Goal: Task Accomplishment & Management: Complete application form

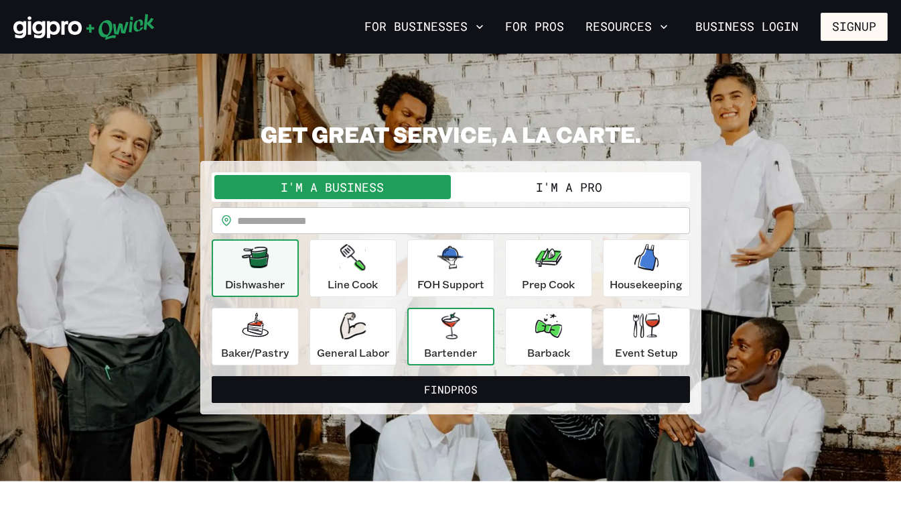
click at [470, 324] on div "Bartender" at bounding box center [450, 336] width 53 height 48
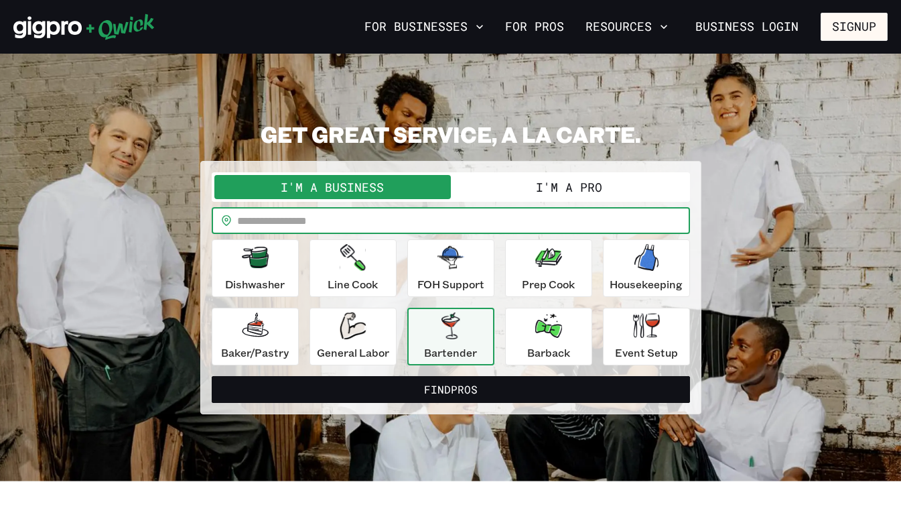
click at [387, 208] on input "text" at bounding box center [463, 220] width 453 height 27
type input "*****"
click at [550, 198] on button "I'm a Pro" at bounding box center [569, 187] width 237 height 24
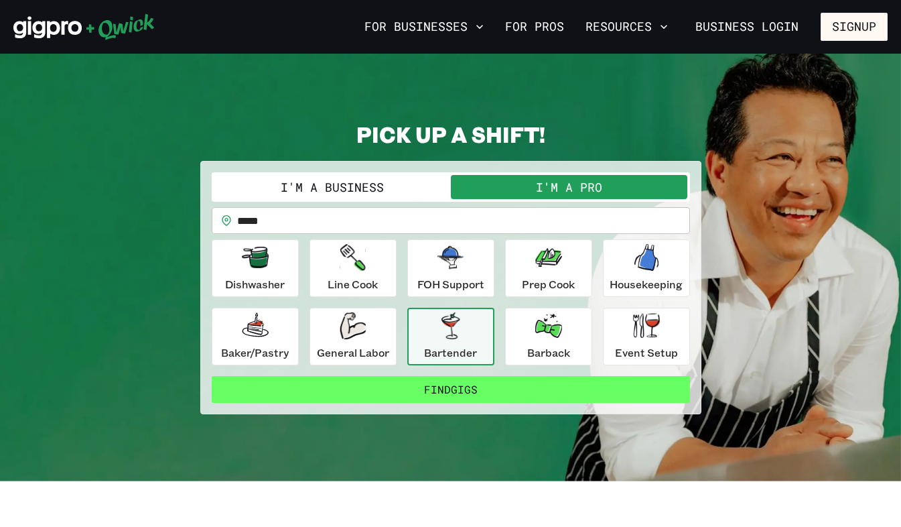
click at [490, 389] on button "Find Gigs" at bounding box center [451, 389] width 479 height 27
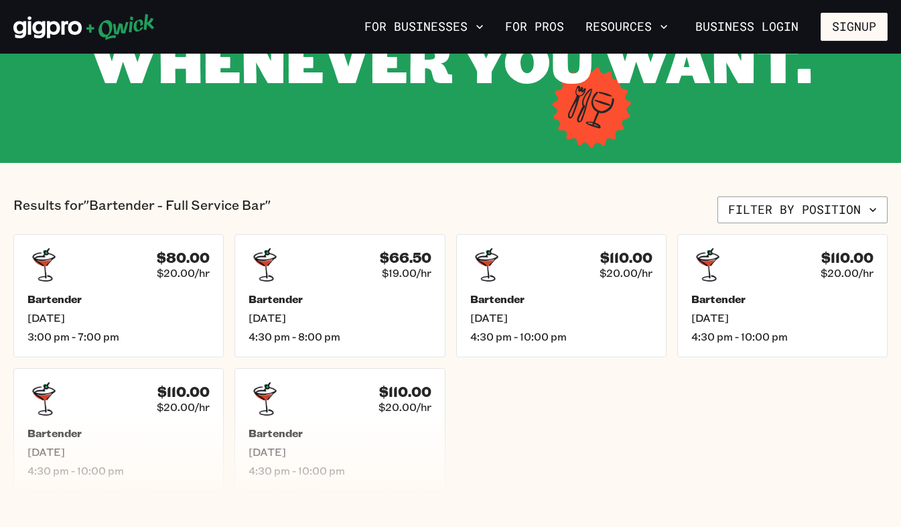
scroll to position [201, 0]
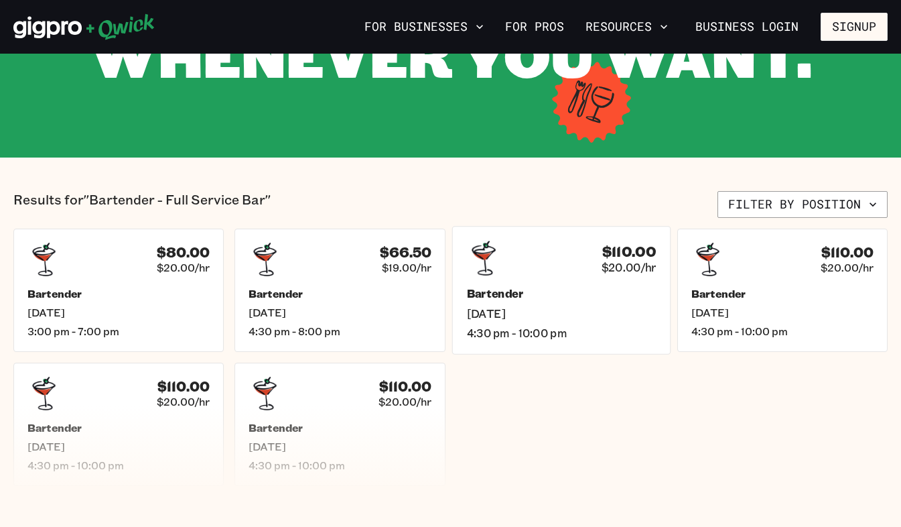
click at [546, 276] on div "$110.00 $20.00/hr Bartender [DATE] 4:30 pm - 10:00 pm" at bounding box center [561, 290] width 219 height 128
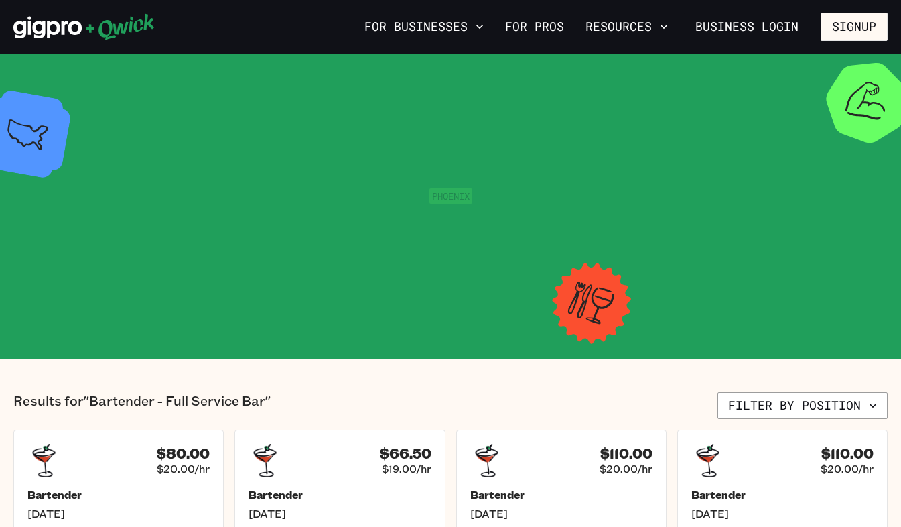
scroll to position [201, 0]
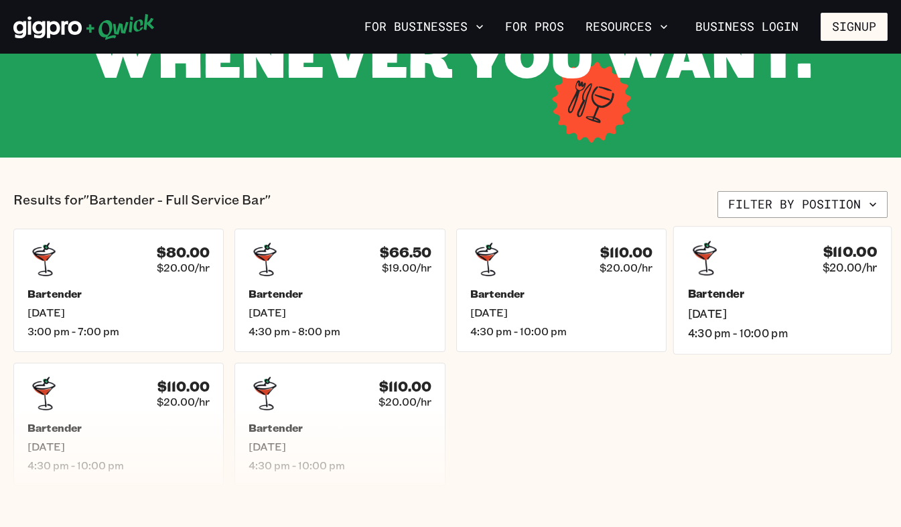
click at [714, 296] on h5 "Bartender" at bounding box center [783, 294] width 190 height 14
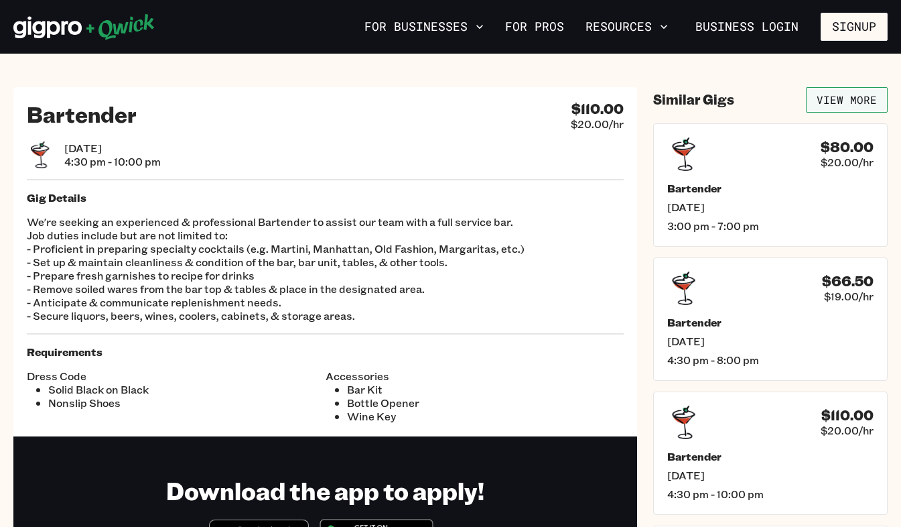
click at [848, 100] on link "View More" at bounding box center [847, 99] width 82 height 25
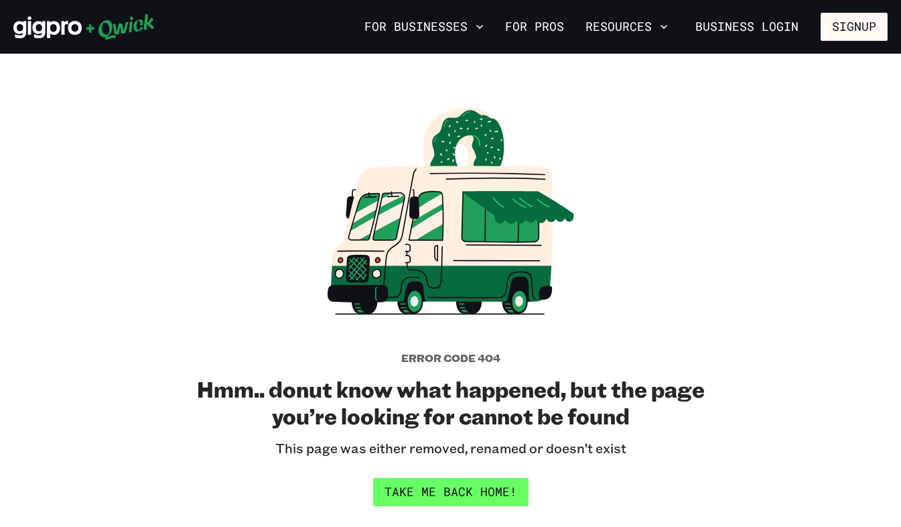
click at [466, 495] on link "Take me back home!" at bounding box center [450, 492] width 155 height 28
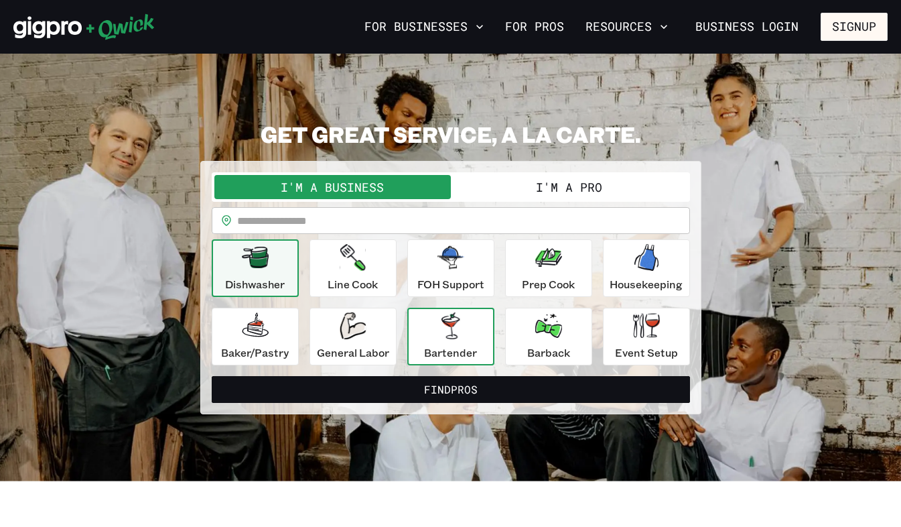
click at [452, 349] on p "Bartender" at bounding box center [450, 352] width 53 height 16
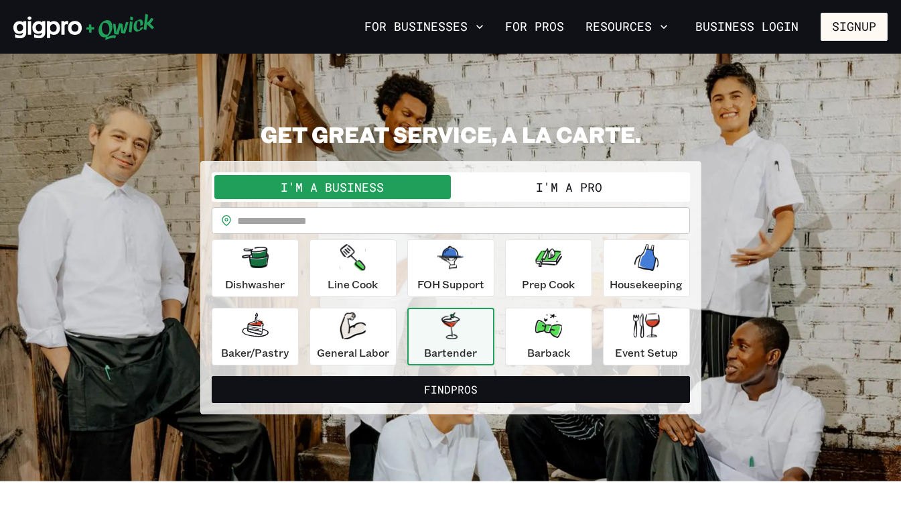
click at [555, 201] on div "I'm a Business I'm a Pro" at bounding box center [451, 186] width 479 height 29
click at [564, 189] on button "I'm a Pro" at bounding box center [569, 187] width 237 height 24
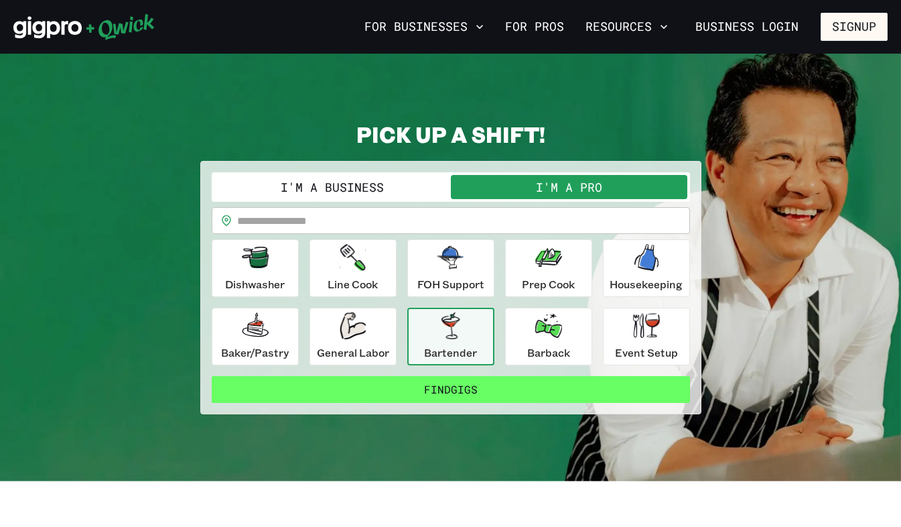
click at [515, 391] on button "Find Gigs" at bounding box center [451, 389] width 479 height 27
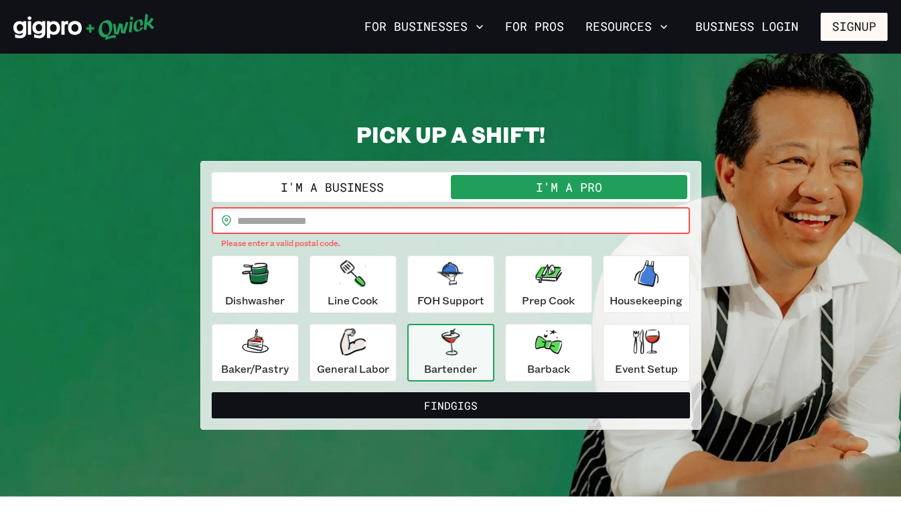
click at [392, 214] on input "text" at bounding box center [463, 220] width 453 height 27
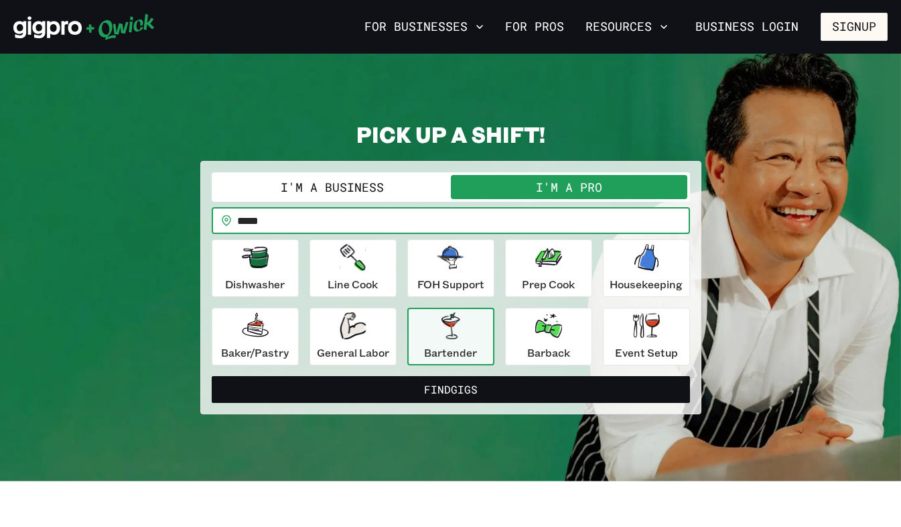
type input "*****"
click at [450, 404] on div "I'm a Business I'm a Pro I’m a PRO looking for Gigs as a.. Bartender ********* …" at bounding box center [450, 287] width 501 height 253
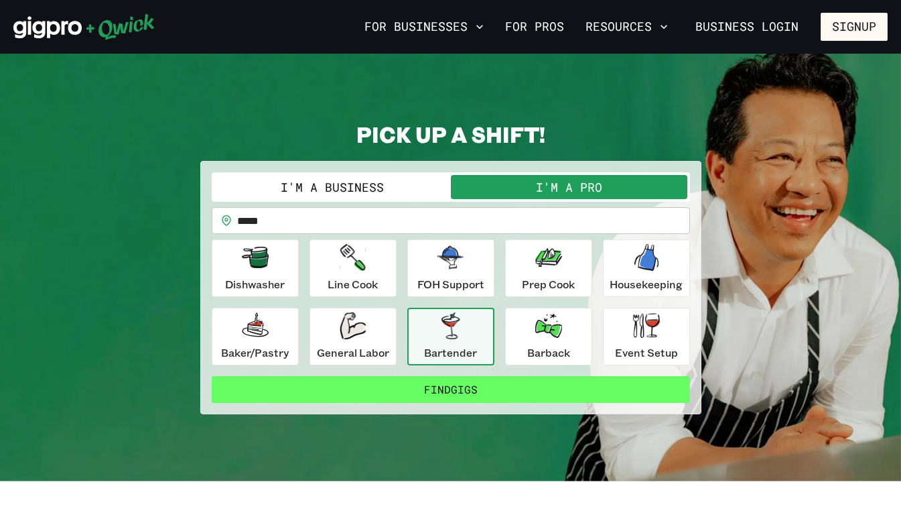
click at [456, 397] on button "Find Gigs" at bounding box center [451, 389] width 479 height 27
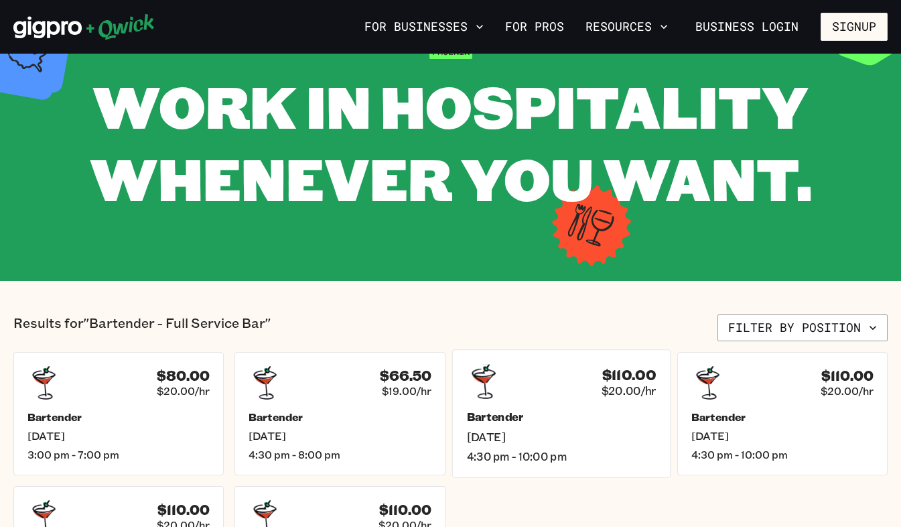
scroll to position [268, 0]
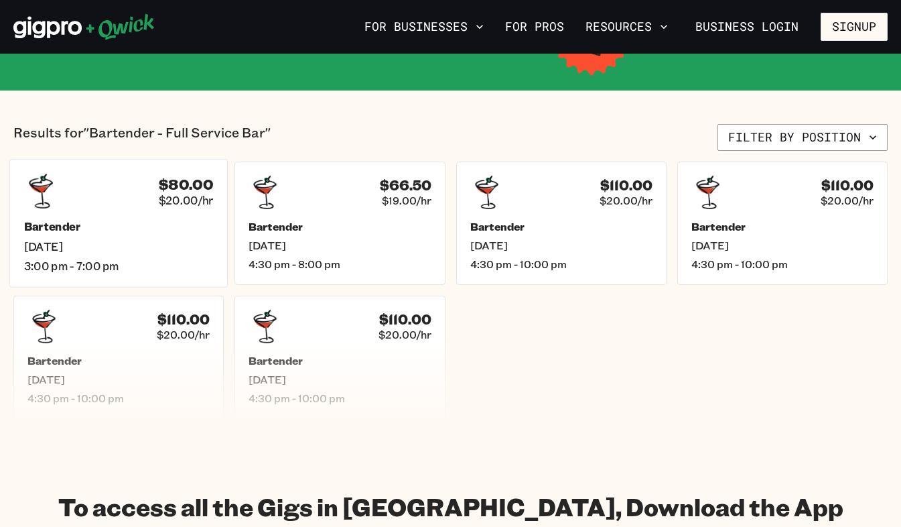
click at [160, 249] on span "[DATE]" at bounding box center [119, 246] width 190 height 14
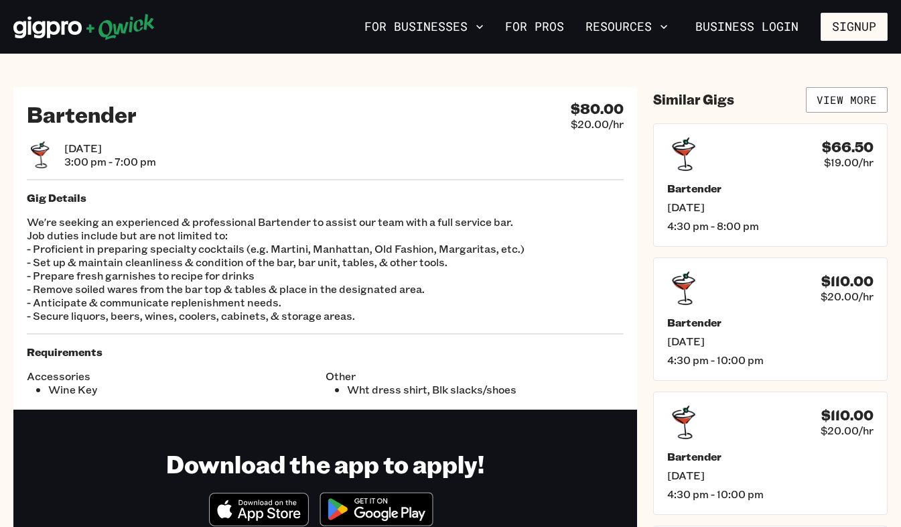
click at [257, 212] on div "Gig Details We're seeking an experienced & professional Bartender to assist our…" at bounding box center [325, 256] width 597 height 131
click at [590, 105] on h4 "$80.00" at bounding box center [597, 109] width 53 height 17
click at [66, 161] on span "3:00 pm - 7:00 pm" at bounding box center [110, 161] width 92 height 13
drag, startPoint x: 69, startPoint y: 296, endPoint x: 60, endPoint y: 355, distance: 59.1
click at [67, 305] on p "We're seeking an experienced & professional Bartender to assist our team with a…" at bounding box center [325, 268] width 597 height 107
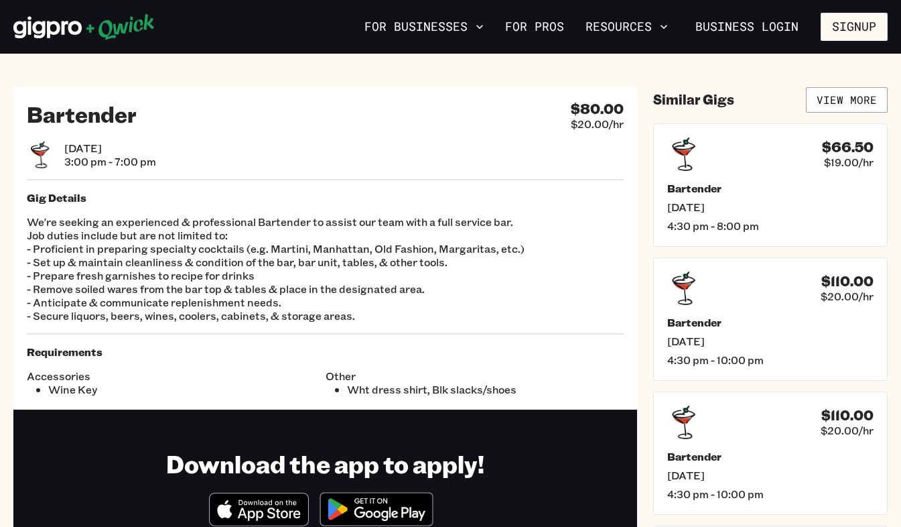
drag, startPoint x: 60, startPoint y: 355, endPoint x: 142, endPoint y: 360, distance: 82.6
click at [126, 358] on h5 "Requirements" at bounding box center [325, 351] width 597 height 13
drag, startPoint x: 142, startPoint y: 360, endPoint x: 380, endPoint y: 359, distance: 237.9
click at [369, 362] on div "Other Wht dress shirt, Blk slacks/shoes" at bounding box center [475, 378] width 299 height 38
drag, startPoint x: 531, startPoint y: 367, endPoint x: 514, endPoint y: 357, distance: 19.9
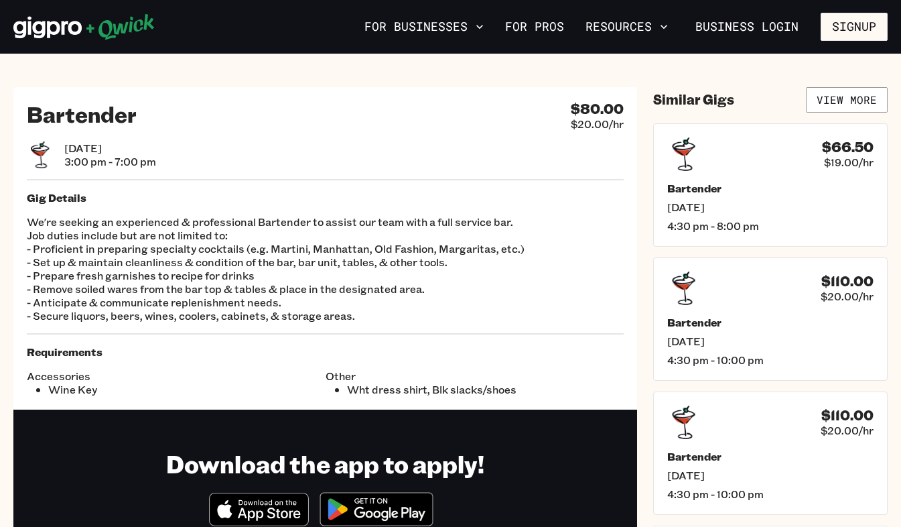
click at [531, 367] on div "Other Wht dress shirt, Blk slacks/shoes" at bounding box center [475, 378] width 299 height 38
click at [524, 21] on link "For Pros" at bounding box center [535, 26] width 70 height 23
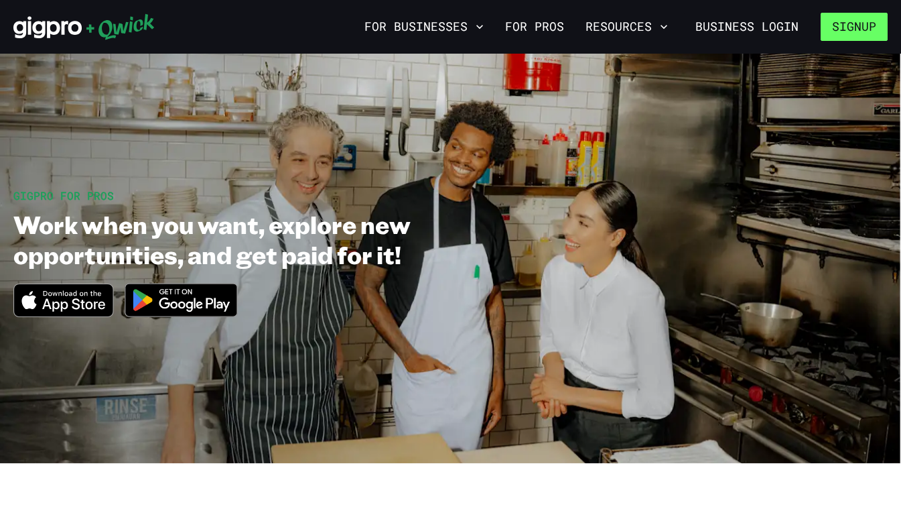
click at [857, 25] on button "Signup" at bounding box center [854, 27] width 67 height 28
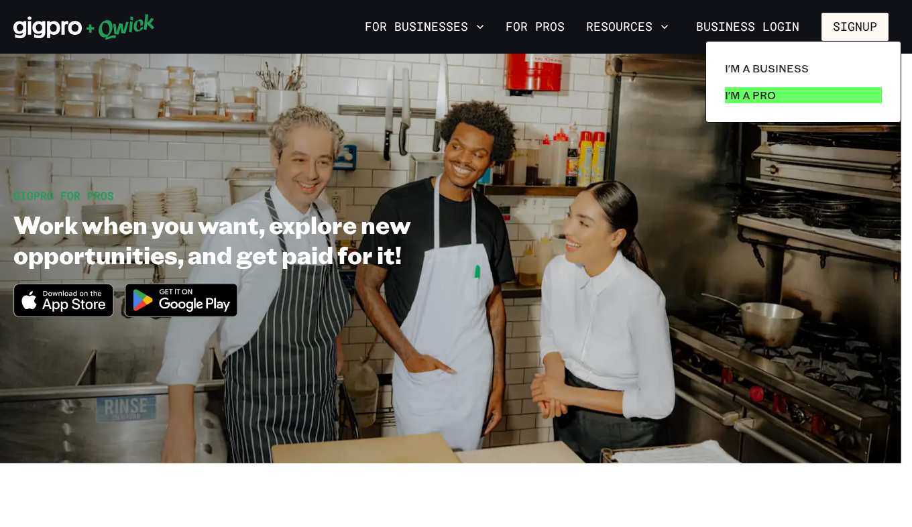
click at [764, 98] on p "I'm a Pro" at bounding box center [750, 95] width 51 height 16
click at [763, 98] on p "I'm a Pro" at bounding box center [750, 95] width 51 height 16
click at [725, 90] on p "I'm a Pro" at bounding box center [750, 95] width 51 height 16
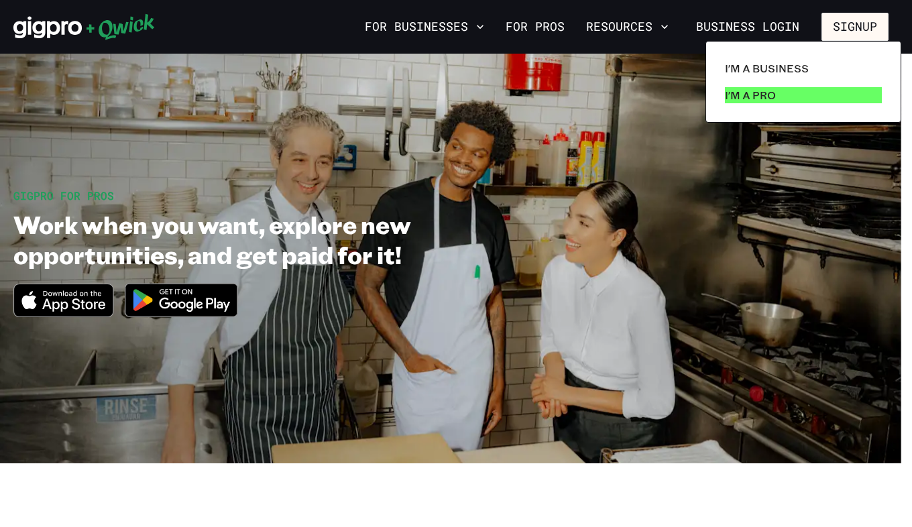
click at [749, 88] on p "I'm a Pro" at bounding box center [750, 95] width 51 height 16
click at [752, 90] on p "I'm a Pro" at bounding box center [750, 95] width 51 height 16
click at [775, 98] on link "I'm a Pro" at bounding box center [803, 95] width 168 height 27
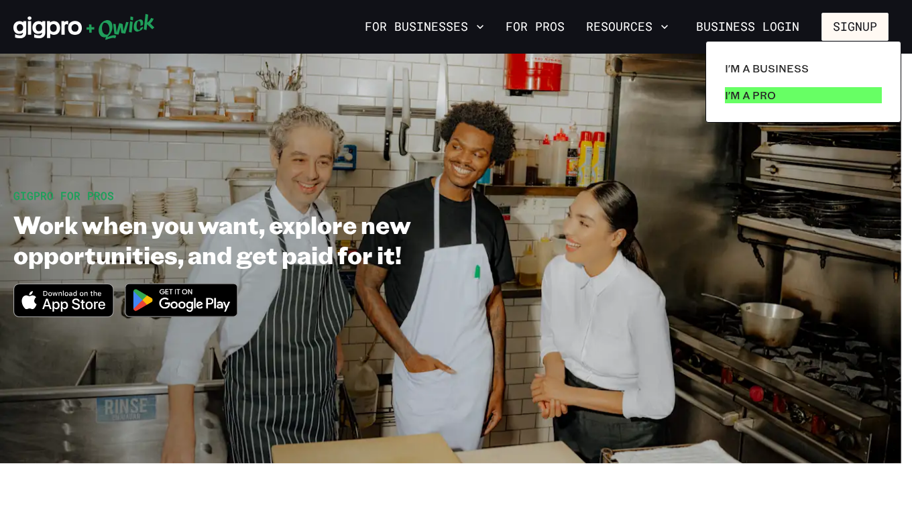
click at [745, 86] on link "I'm a Pro" at bounding box center [803, 95] width 168 height 27
click at [747, 93] on p "I'm a Pro" at bounding box center [750, 95] width 51 height 16
click at [751, 101] on p "I'm a Pro" at bounding box center [750, 95] width 51 height 16
click at [743, 102] on p "I'm a Pro" at bounding box center [750, 95] width 51 height 16
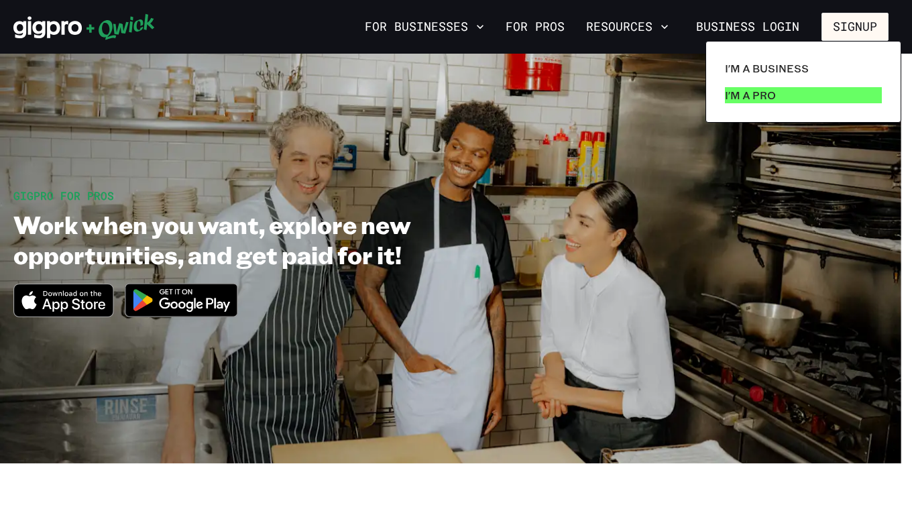
click at [743, 102] on p "I'm a Pro" at bounding box center [750, 95] width 51 height 16
